Goal: Task Accomplishment & Management: Manage account settings

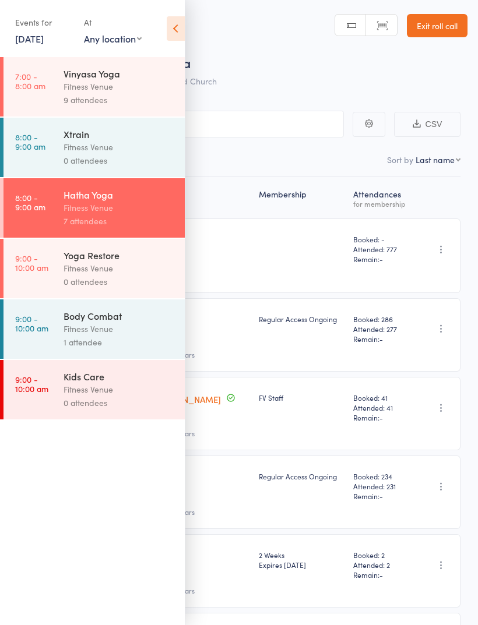
click at [126, 275] on div "Fitness Venue" at bounding box center [118, 267] width 111 height 13
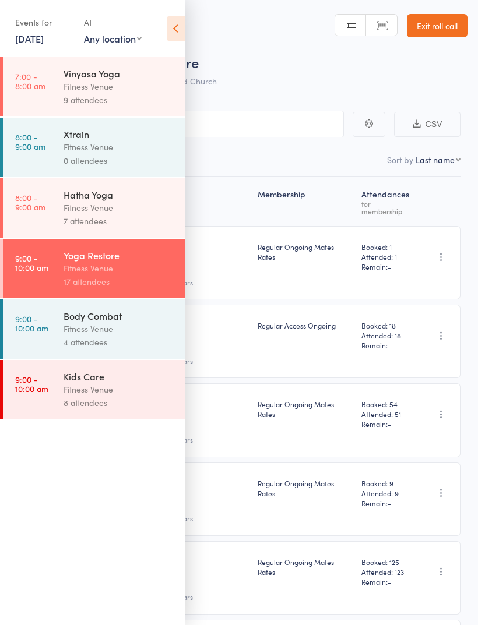
click at [176, 29] on icon at bounding box center [176, 28] width 18 height 24
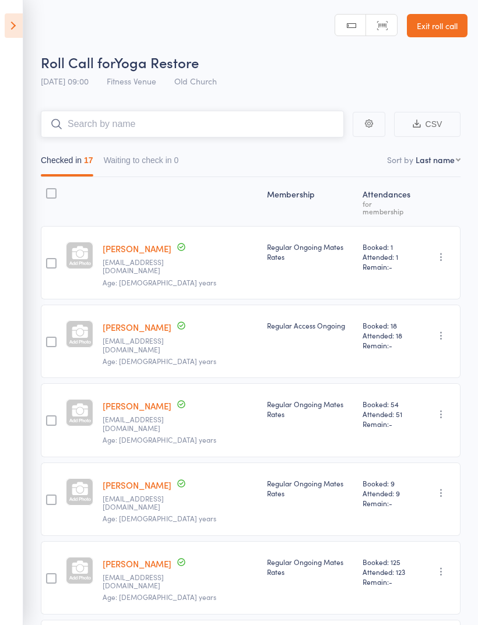
click at [142, 126] on input "search" at bounding box center [192, 124] width 303 height 27
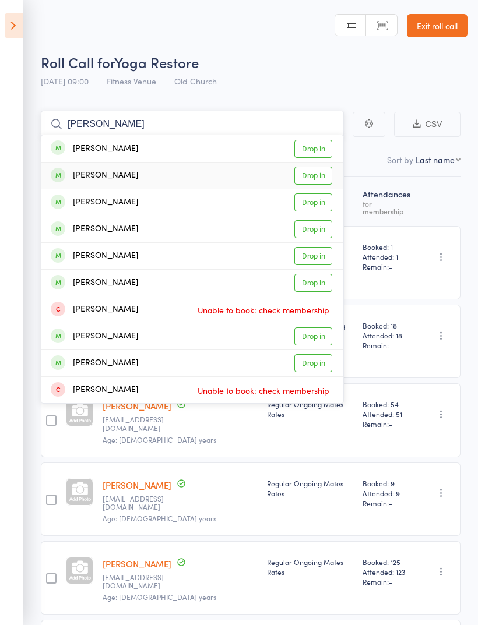
type input "[PERSON_NAME]"
click at [319, 174] on link "Drop in" at bounding box center [313, 176] width 38 height 18
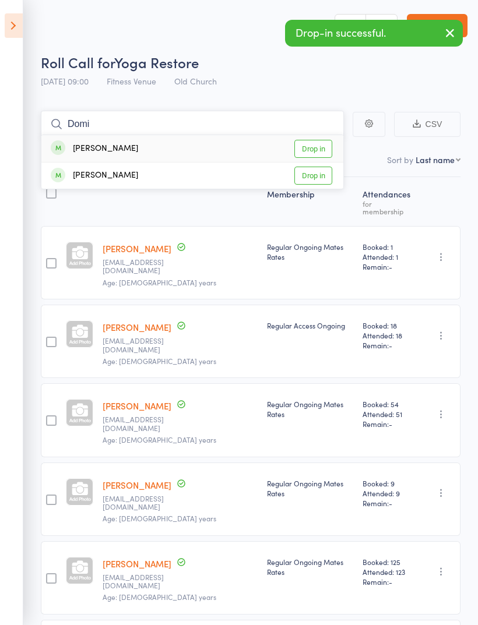
type input "Domi"
click at [320, 148] on link "Drop in" at bounding box center [313, 149] width 38 height 18
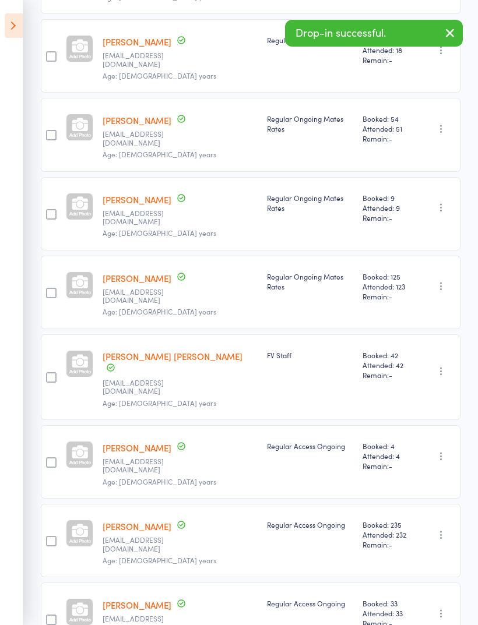
scroll to position [264, 0]
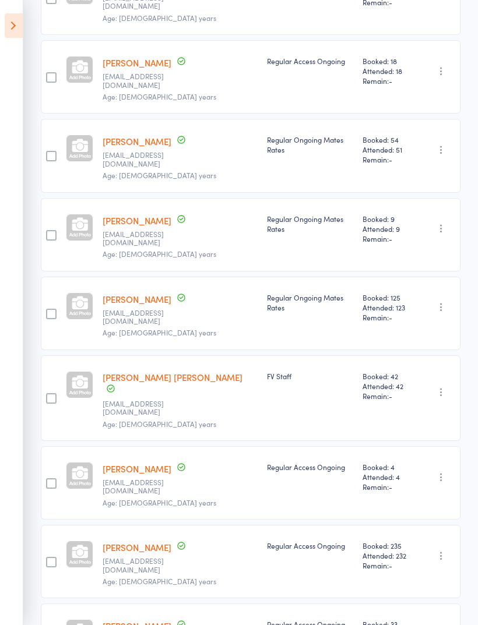
click at [12, 22] on icon at bounding box center [14, 25] width 18 height 24
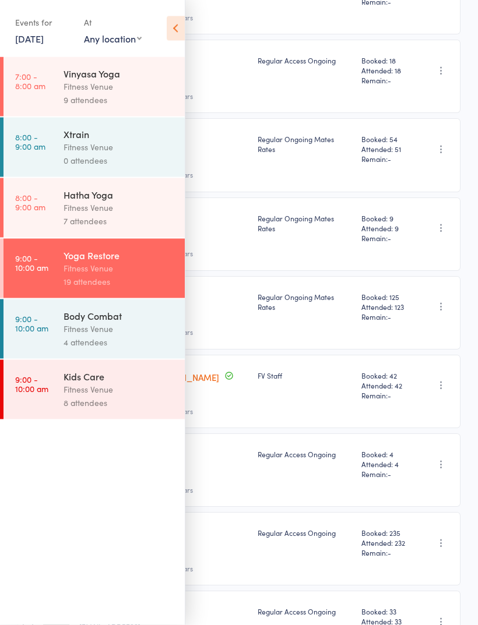
click at [120, 214] on div "Fitness Venue" at bounding box center [118, 207] width 111 height 13
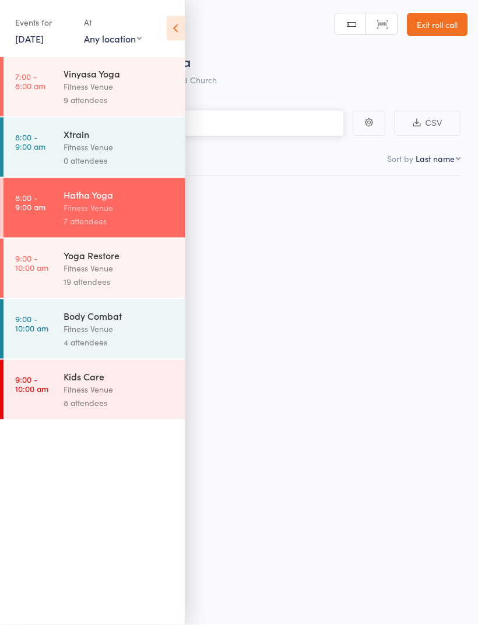
scroll to position [8, 0]
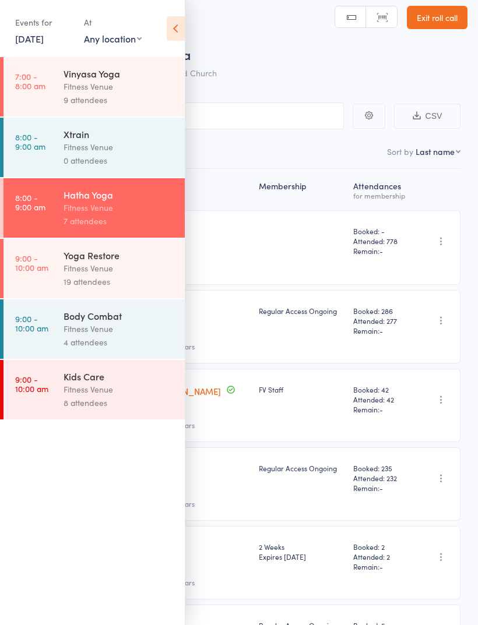
click at [141, 322] on div "Body Combat" at bounding box center [118, 315] width 111 height 13
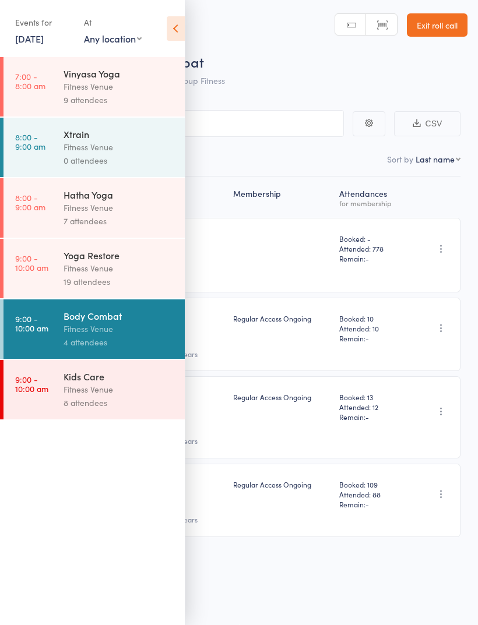
click at [133, 210] on div "Fitness Venue" at bounding box center [118, 207] width 111 height 13
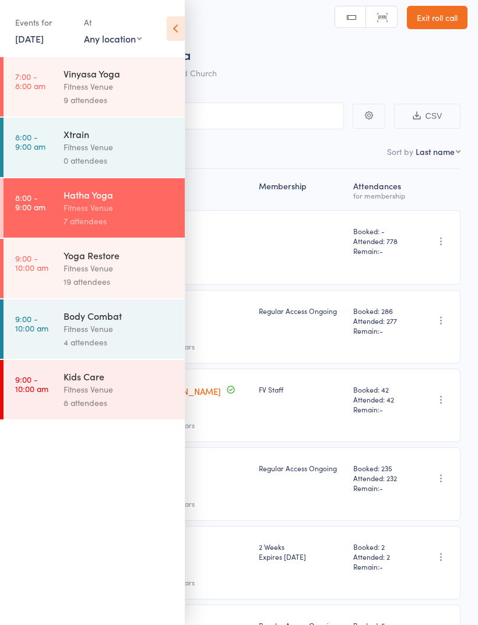
click at [176, 31] on icon at bounding box center [176, 28] width 18 height 24
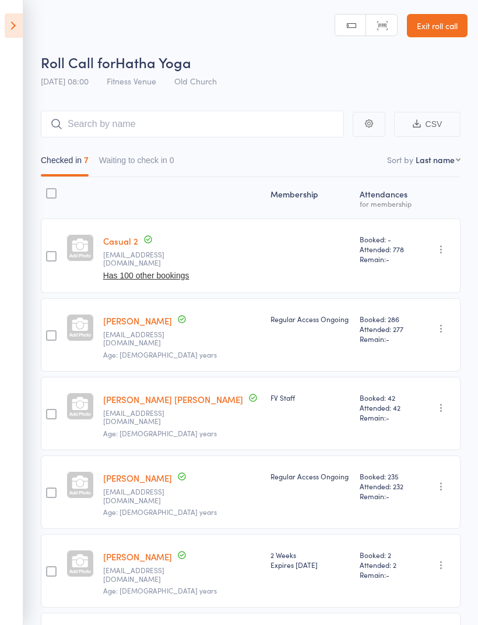
click at [17, 25] on icon at bounding box center [14, 25] width 18 height 24
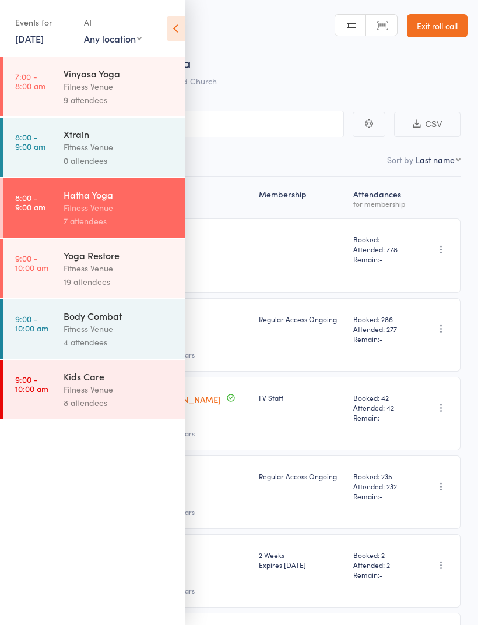
click at [124, 267] on div "Fitness Venue" at bounding box center [118, 267] width 111 height 13
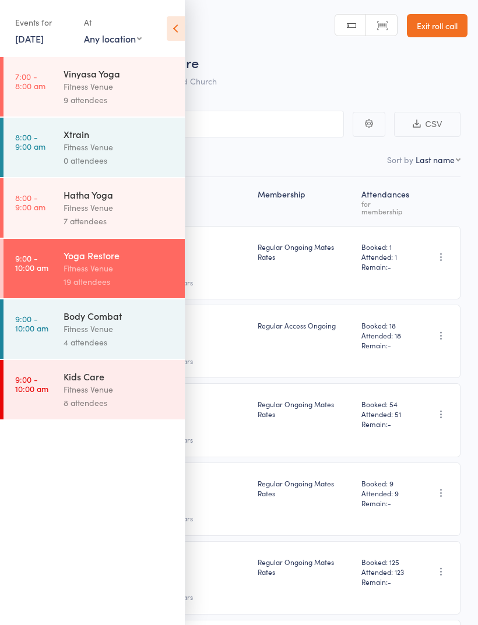
click at [183, 31] on icon at bounding box center [176, 28] width 18 height 24
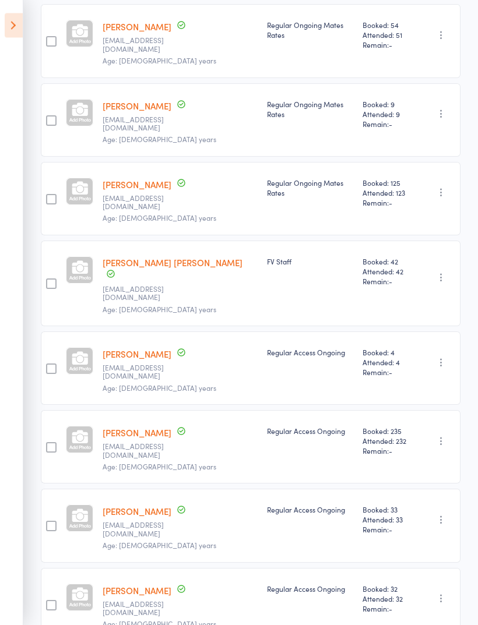
scroll to position [337, 0]
